Goal: Check status: Check status

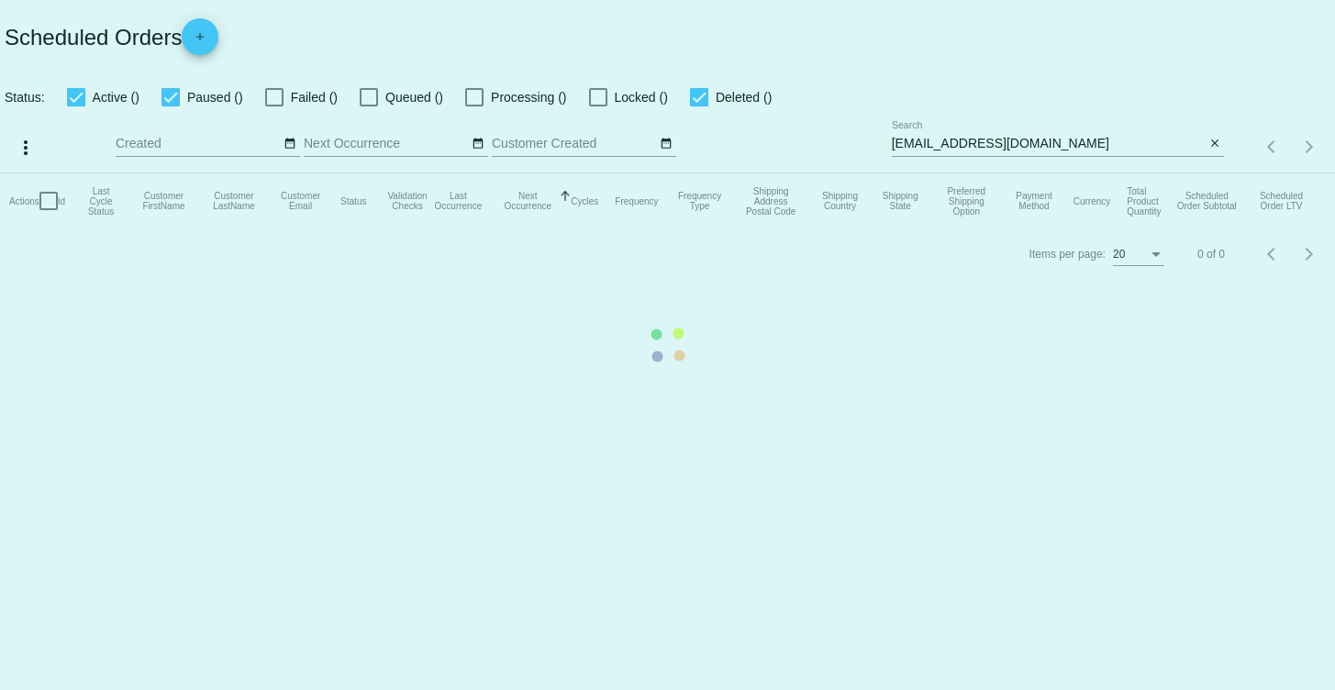
click at [1221, 173] on mat-table "Actions Id Last Cycle Status Customer FirstName Customer LastName Customer Emai…" at bounding box center [667, 200] width 1335 height 55
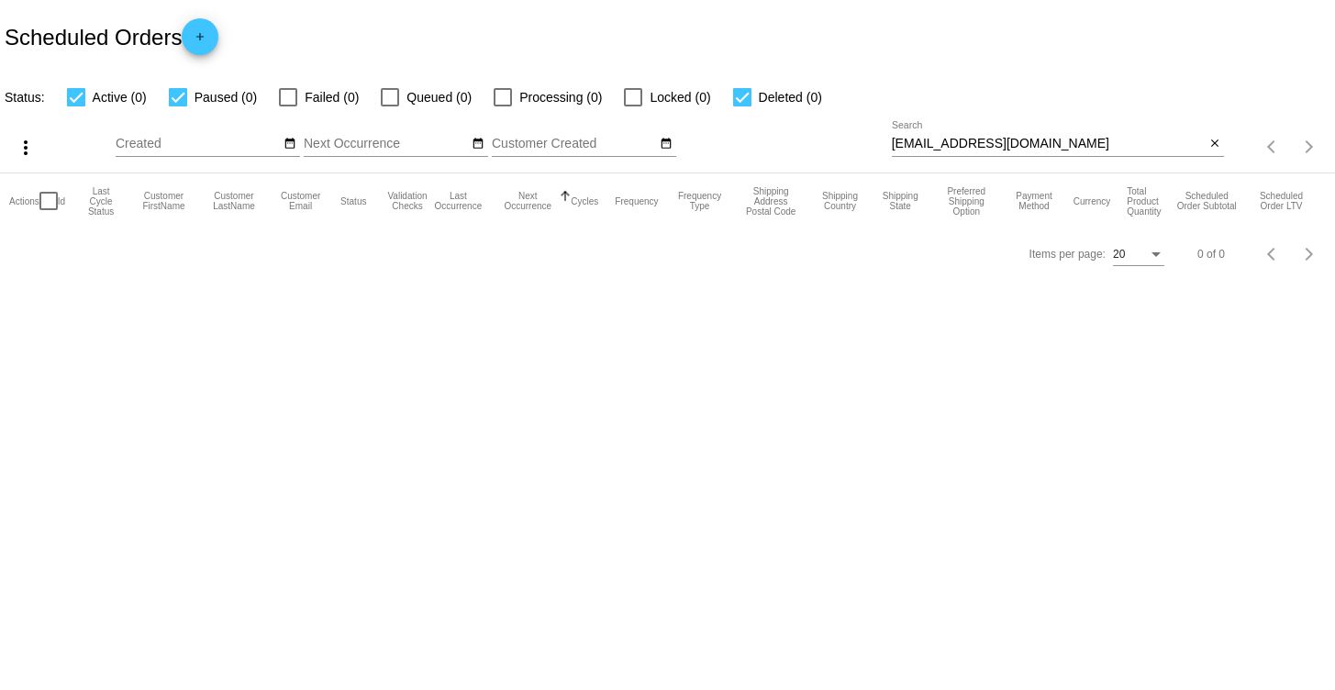
click at [1221, 143] on button "close" at bounding box center [1214, 144] width 19 height 19
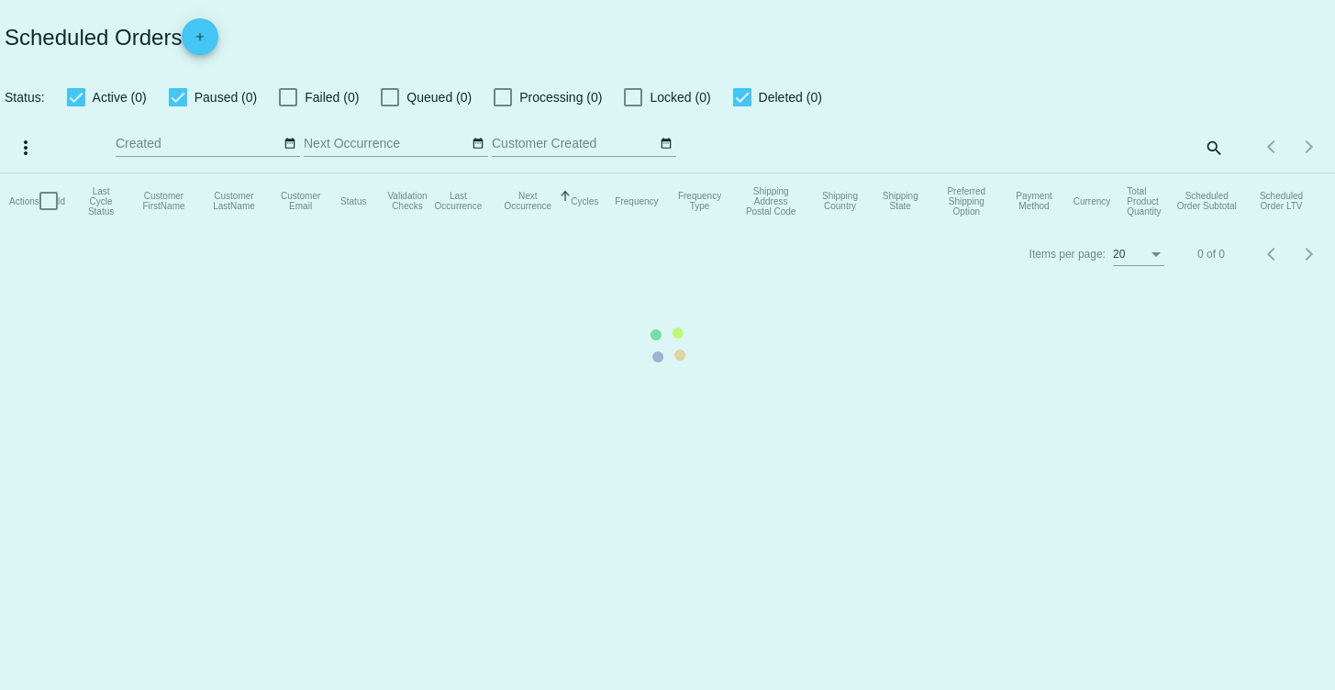
click at [1207, 173] on mat-table "Actions Id Last Cycle Status Customer FirstName Customer LastName Customer Emai…" at bounding box center [667, 200] width 1335 height 55
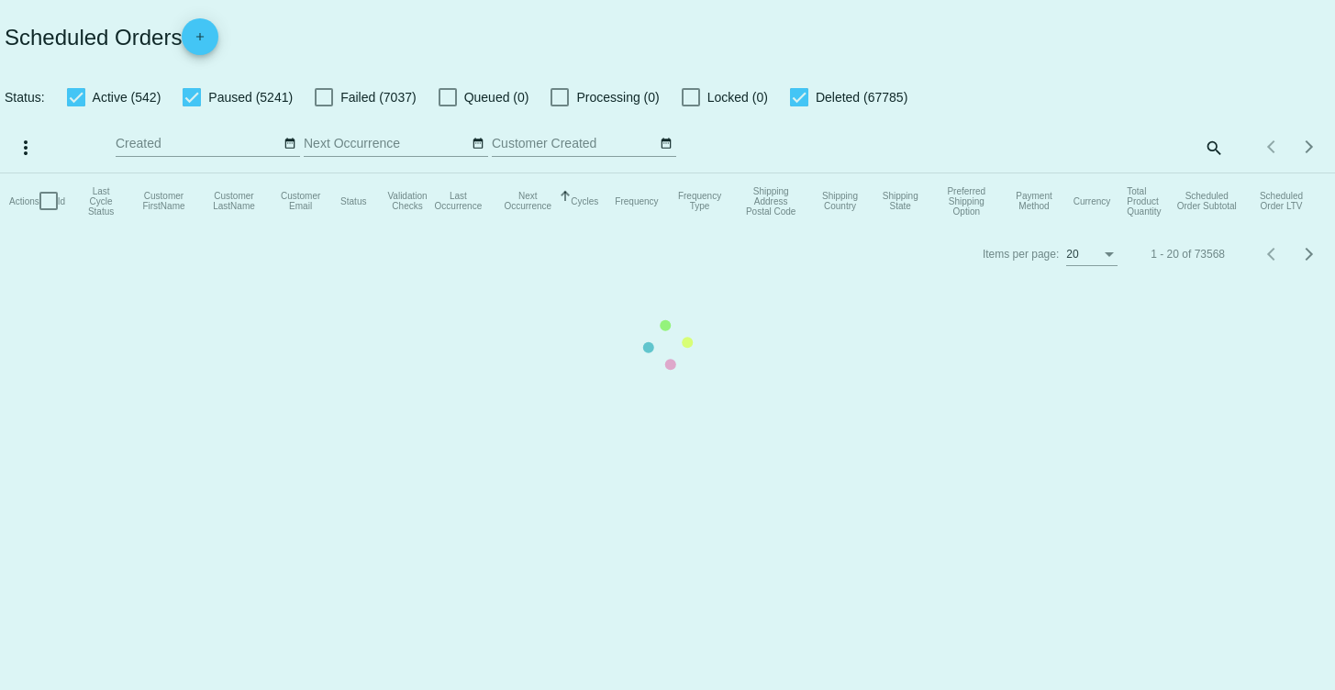
click at [1090, 173] on mat-table "Actions Id Last Cycle Status Customer FirstName Customer LastName Customer Emai…" at bounding box center [667, 200] width 1335 height 55
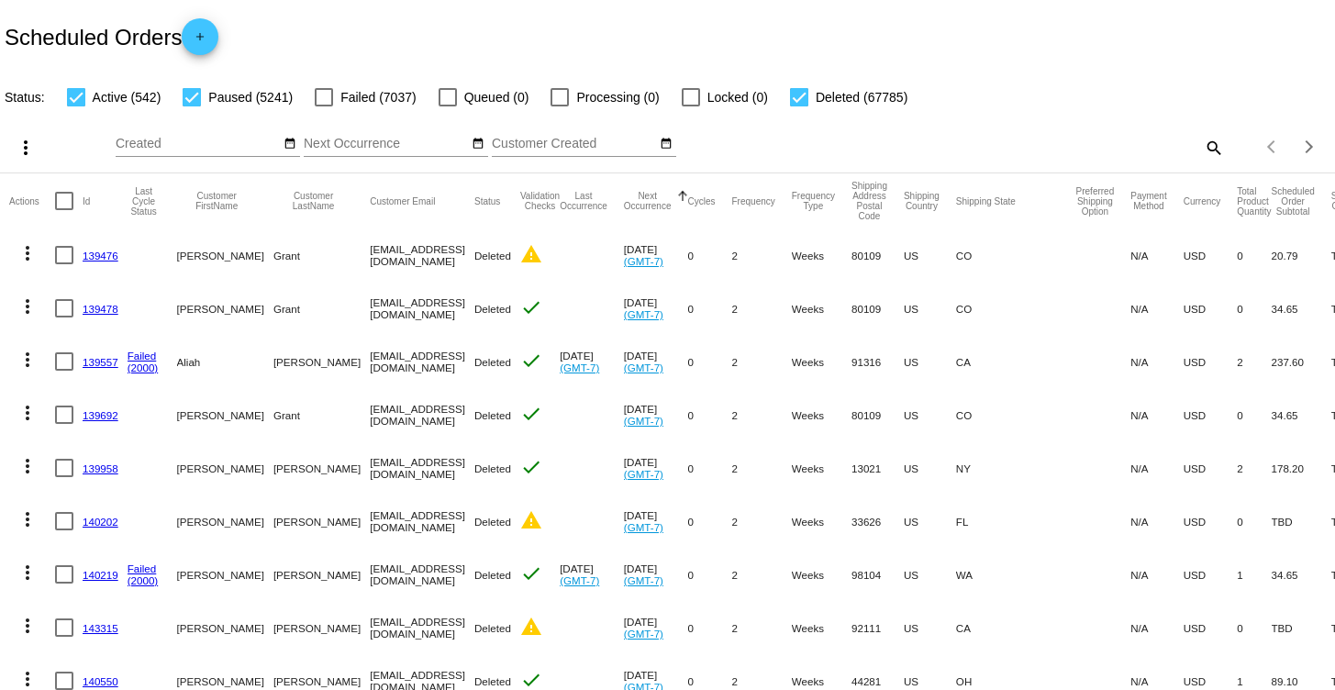
click at [1073, 26] on div "Scheduled Orders add" at bounding box center [667, 36] width 1335 height 73
click at [1202, 153] on mat-icon "search" at bounding box center [1213, 147] width 22 height 28
click at [1021, 140] on input "Search" at bounding box center [1058, 144] width 333 height 15
paste input "[EMAIL_ADDRESS][DOMAIN_NAME]"
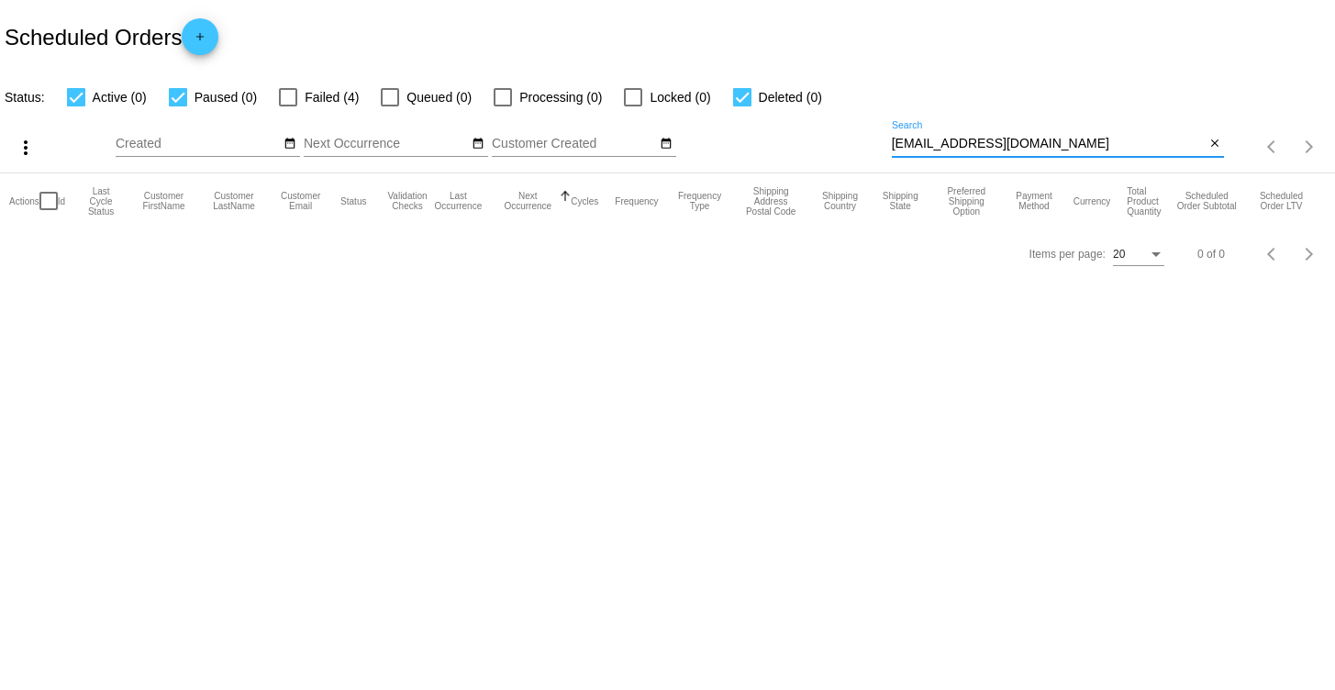
type input "[EMAIL_ADDRESS][DOMAIN_NAME]"
click at [1113, 136] on div "[EMAIL_ADDRESS][DOMAIN_NAME] Search" at bounding box center [1049, 139] width 314 height 36
click at [1208, 140] on mat-icon "close" at bounding box center [1214, 144] width 13 height 15
click at [1099, 139] on div "search" at bounding box center [1058, 147] width 333 height 28
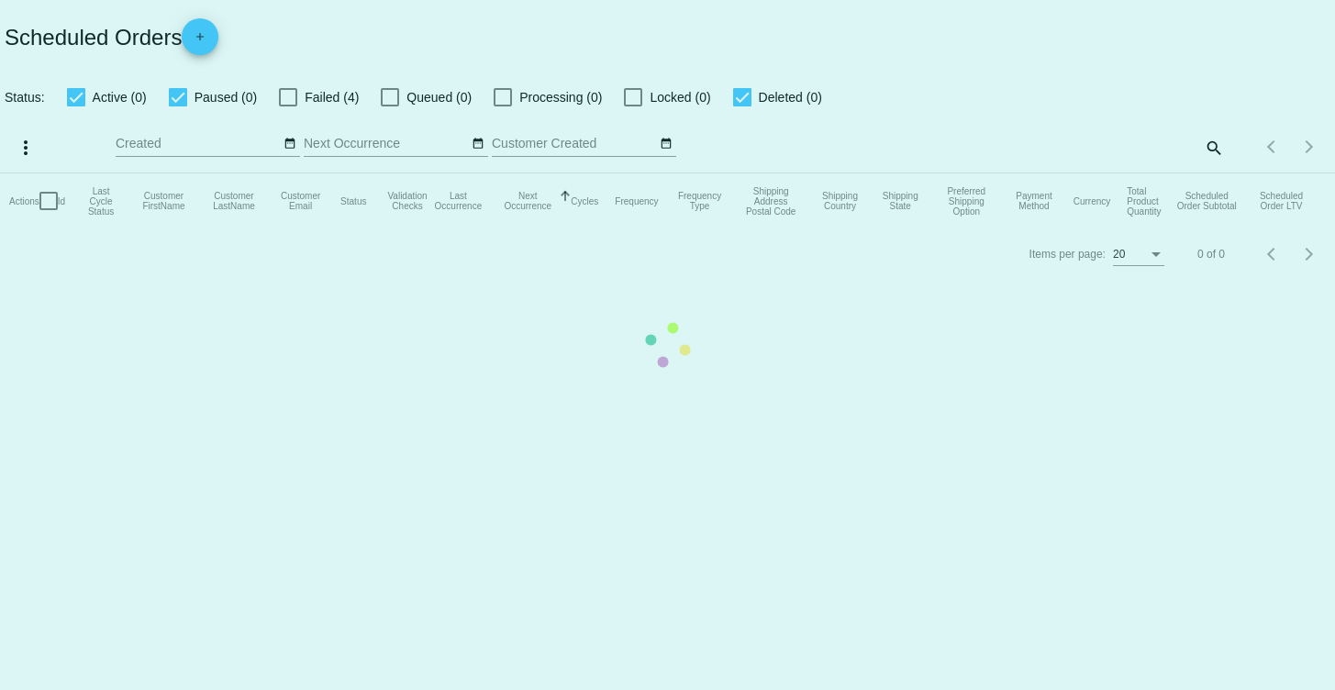
click at [1214, 173] on mat-table "Actions Id Last Cycle Status Customer FirstName Customer LastName Customer Emai…" at bounding box center [667, 200] width 1335 height 55
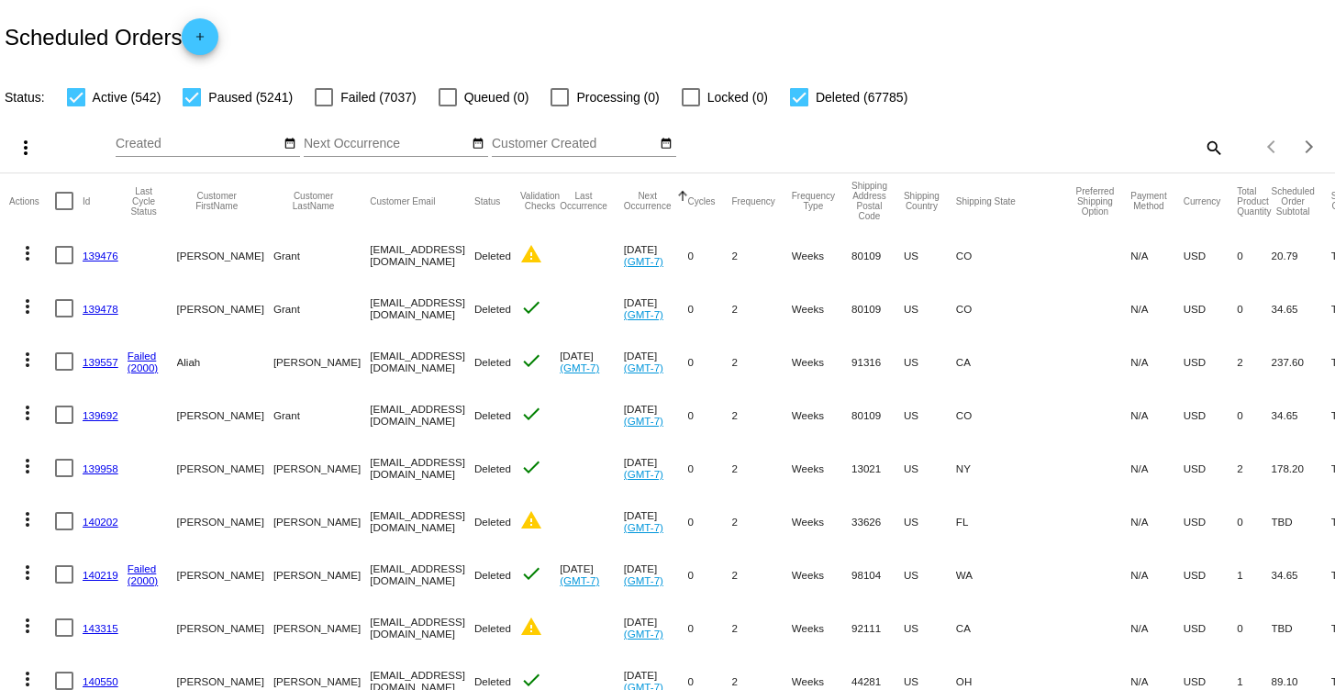
click at [1202, 147] on mat-icon "search" at bounding box center [1213, 147] width 22 height 28
click at [1147, 142] on input "Search" at bounding box center [1058, 144] width 333 height 15
paste input "[PERSON_NAME]"
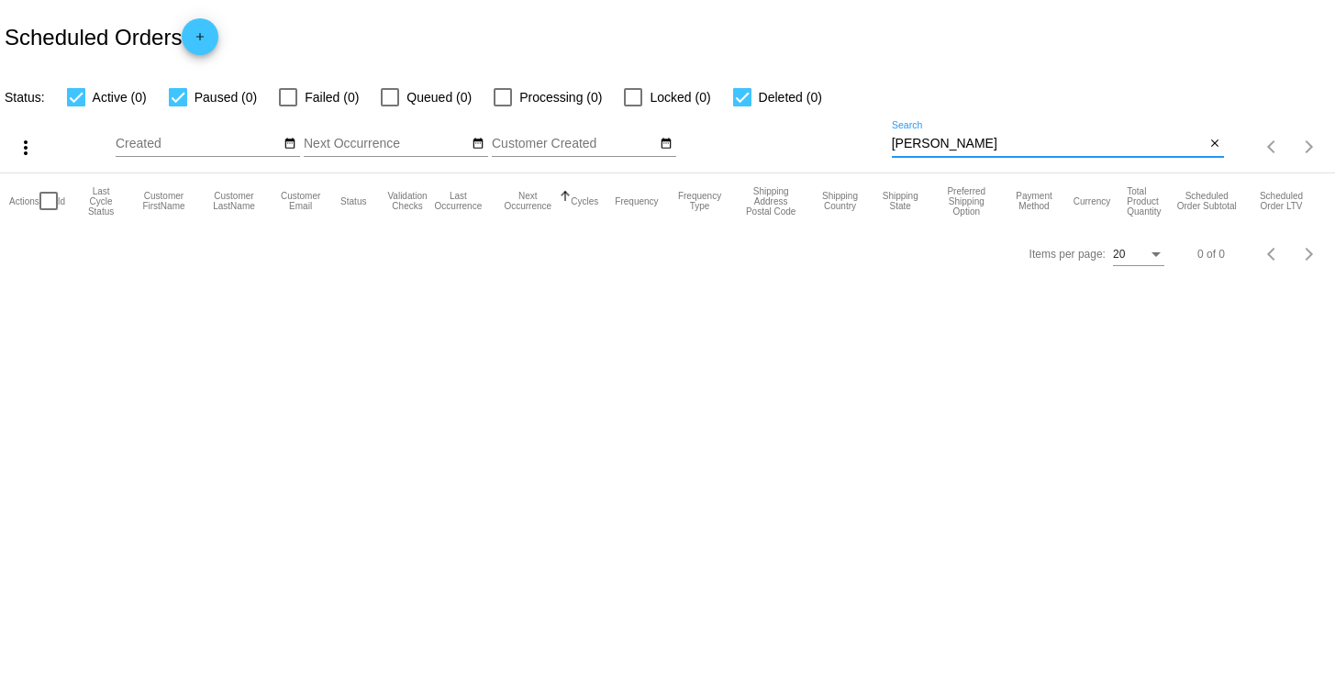
click at [983, 141] on input "[PERSON_NAME]" at bounding box center [1049, 144] width 314 height 15
paste input "[EMAIL_ADDRESS][DOMAIN_NAME]"
type input "[EMAIL_ADDRESS][DOMAIN_NAME]"
